Goal: Task Accomplishment & Management: Use online tool/utility

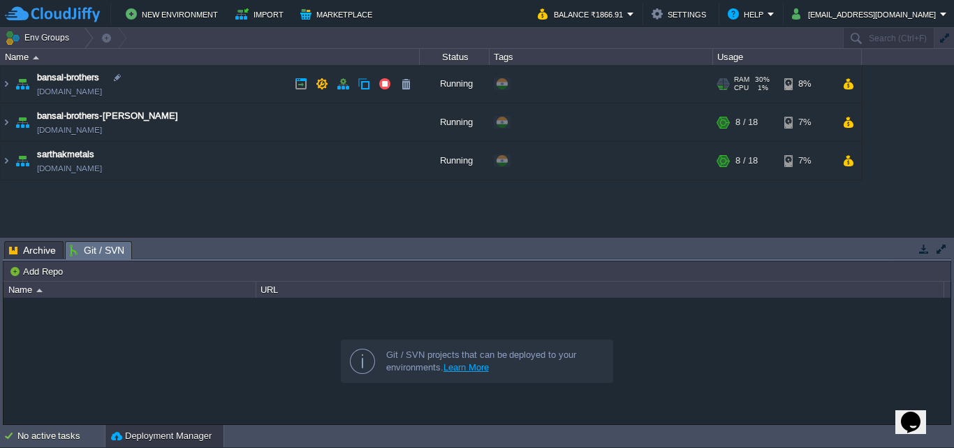
click at [91, 77] on span "bansal-brothers" at bounding box center [68, 78] width 62 height 14
click at [7, 83] on img at bounding box center [6, 84] width 11 height 38
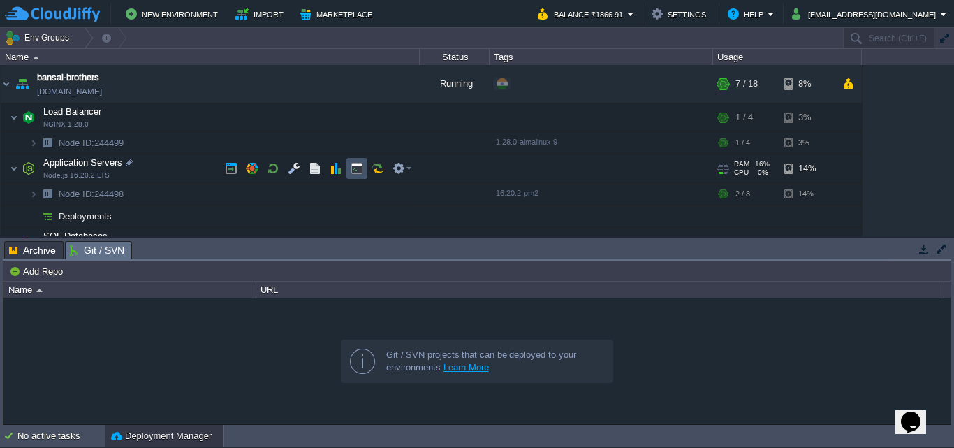
click at [353, 167] on button "button" at bounding box center [357, 168] width 13 height 13
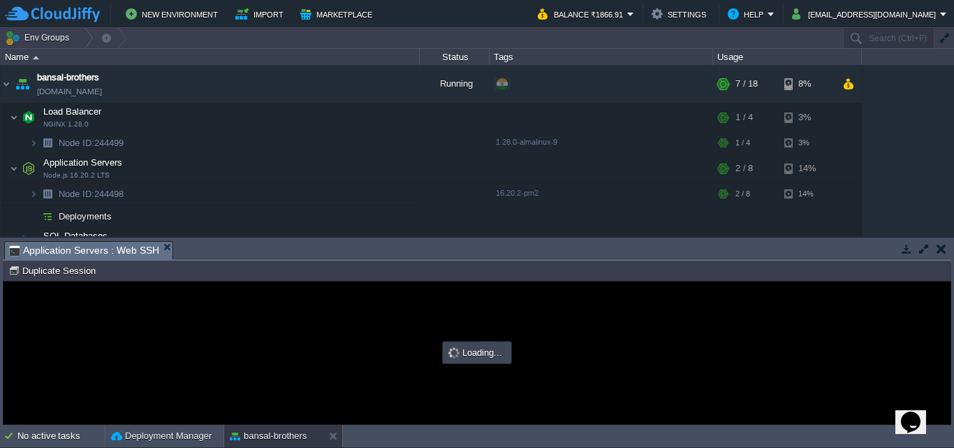
type input "#000000"
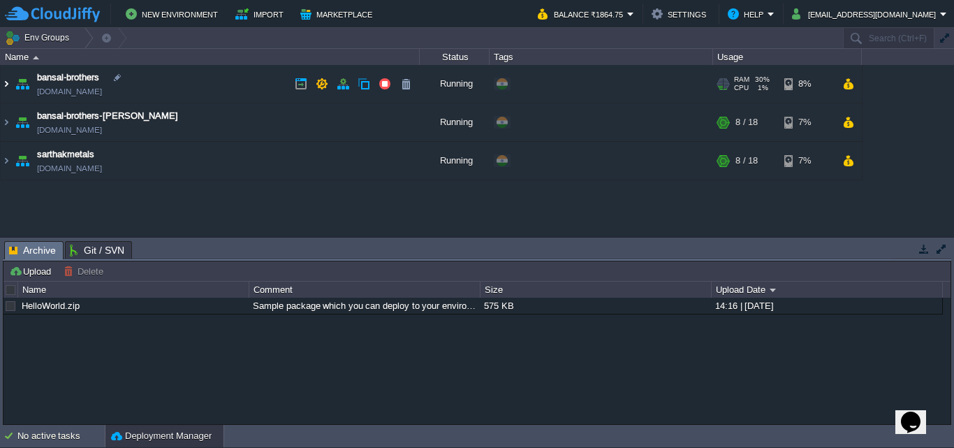
click at [3, 83] on img at bounding box center [6, 84] width 11 height 38
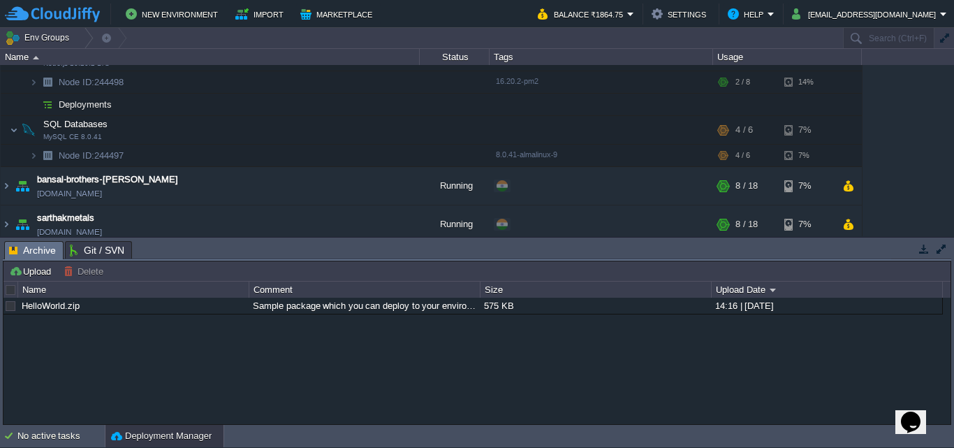
scroll to position [119, 0]
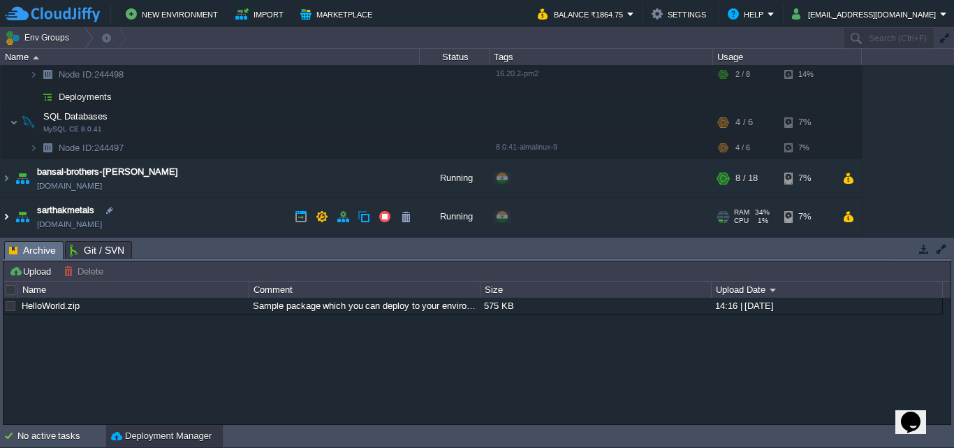
click at [1, 217] on img at bounding box center [6, 217] width 11 height 38
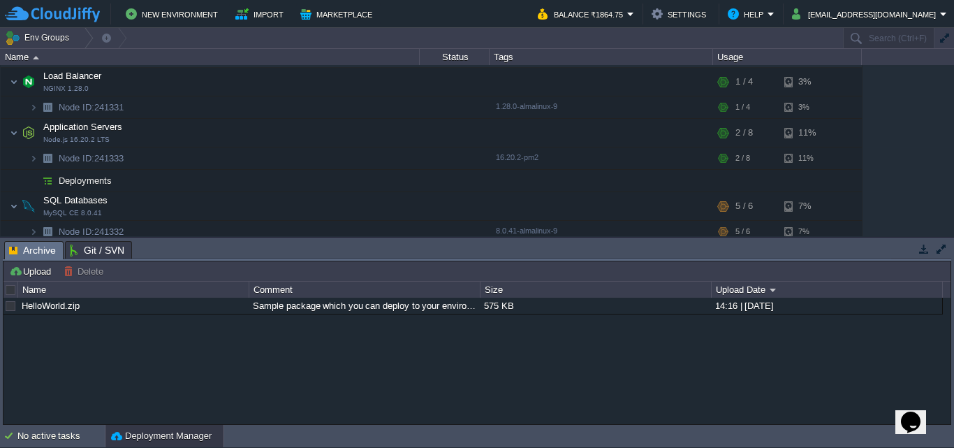
scroll to position [295, 0]
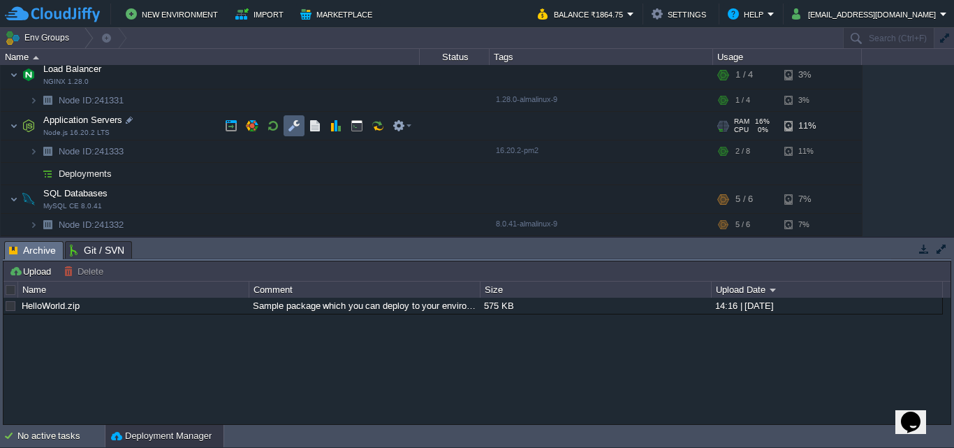
click at [295, 133] on td at bounding box center [294, 125] width 21 height 21
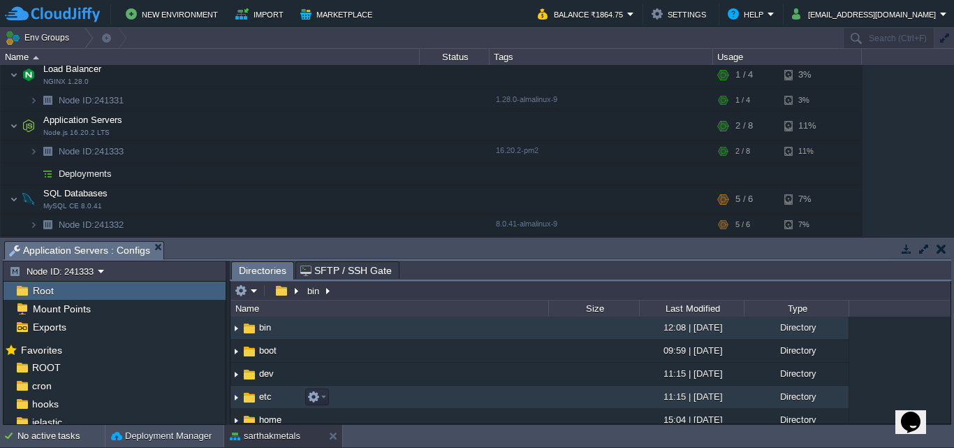
click at [232, 400] on img at bounding box center [236, 397] width 11 height 22
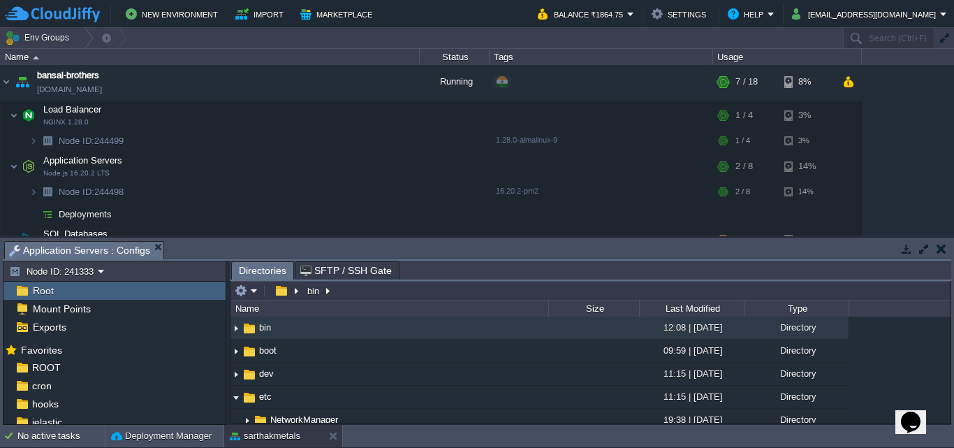
scroll to position [0, 0]
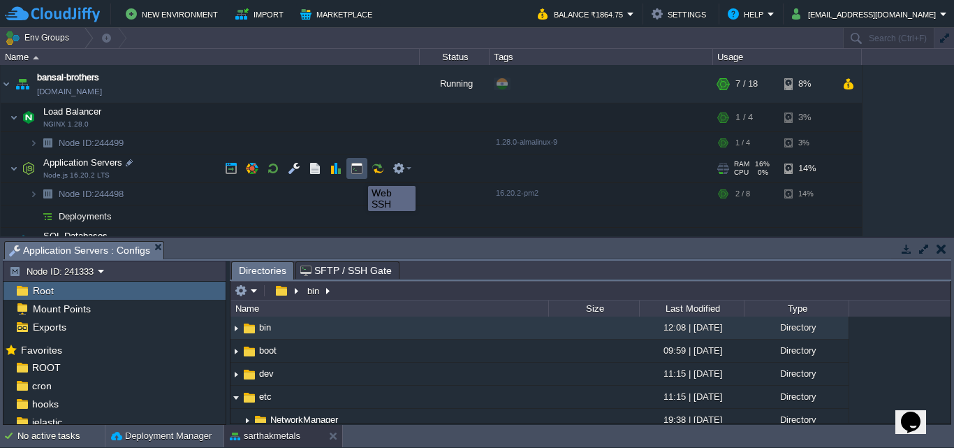
click at [358, 173] on button "button" at bounding box center [357, 168] width 13 height 13
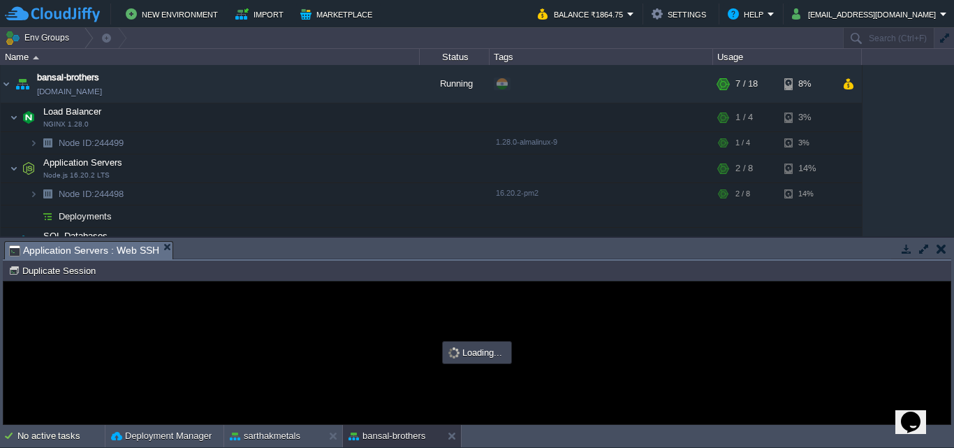
type input "#000000"
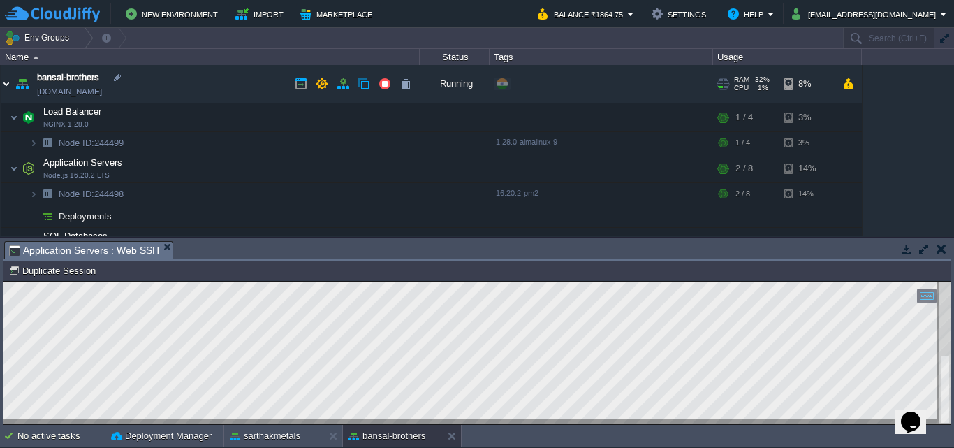
click at [8, 87] on img at bounding box center [6, 84] width 11 height 38
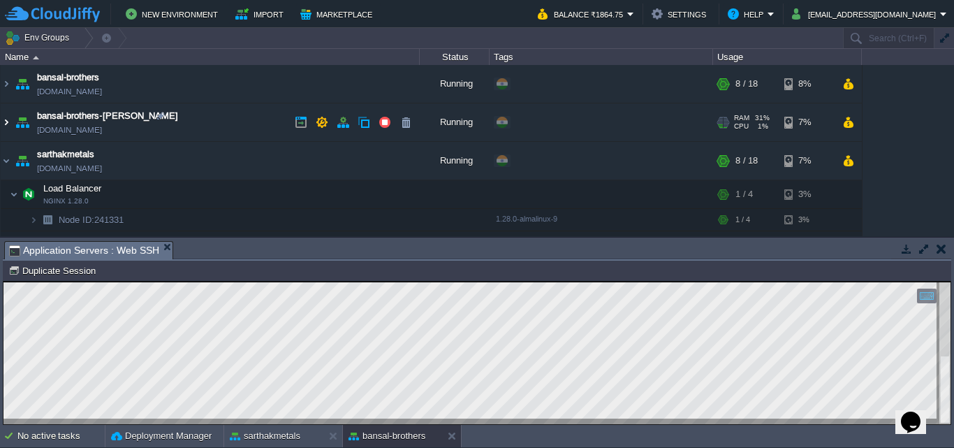
click at [8, 123] on img at bounding box center [6, 122] width 11 height 38
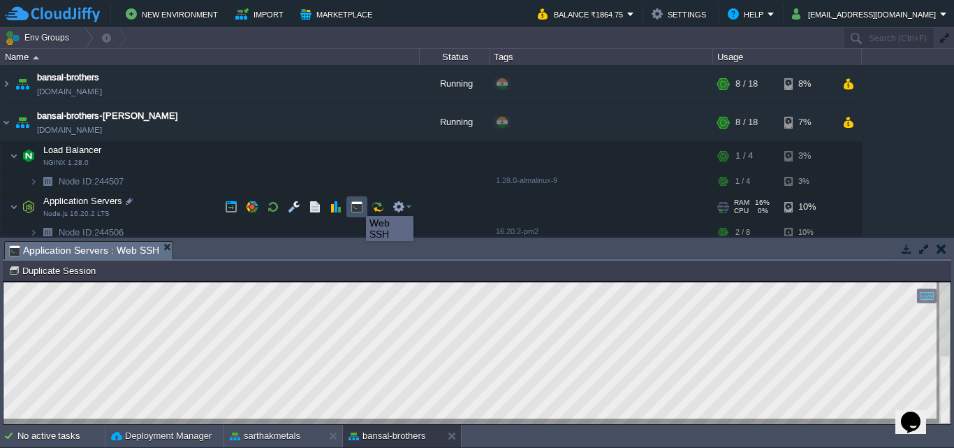
click at [356, 203] on button "button" at bounding box center [357, 207] width 13 height 13
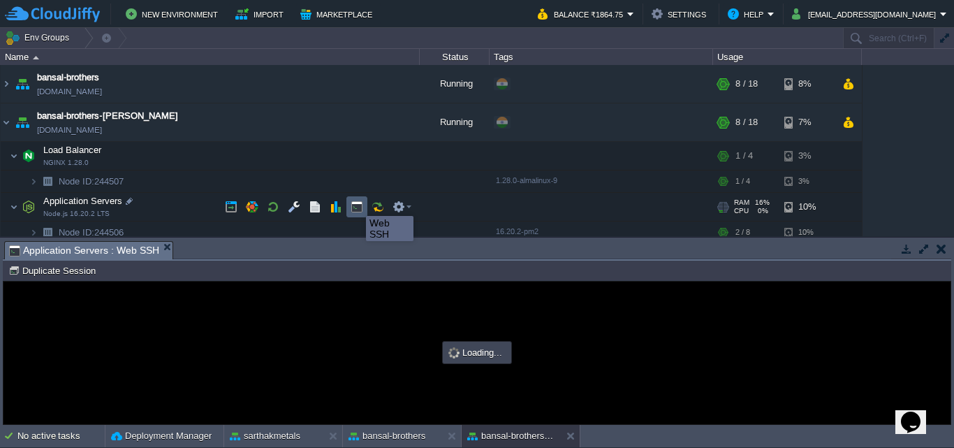
type input "#000000"
